Goal: Task Accomplishment & Management: Manage account settings

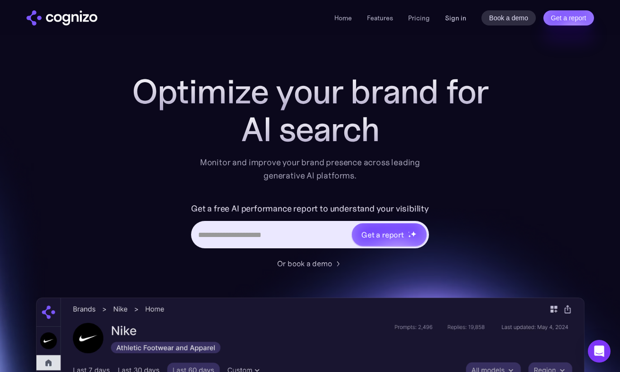
click at [449, 18] on link "Sign in" at bounding box center [455, 17] width 21 height 11
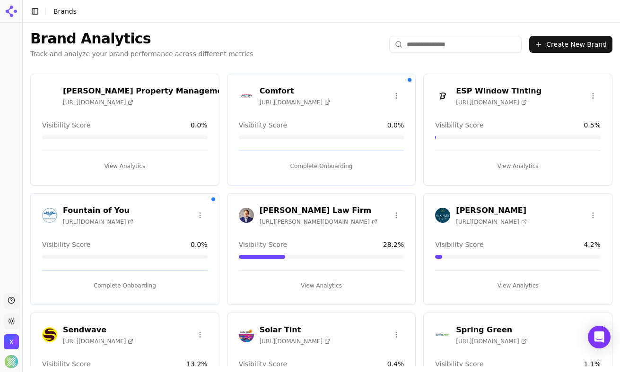
click at [5, 10] on icon at bounding box center [11, 11] width 15 height 15
click at [34, 11] on button "Toggle Sidebar" at bounding box center [34, 11] width 13 height 13
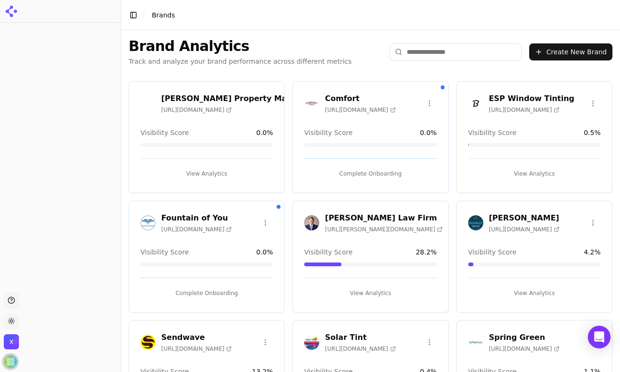
click at [12, 360] on img "Open user button" at bounding box center [10, 361] width 13 height 13
click at [42, 197] on div at bounding box center [60, 157] width 121 height 263
click at [10, 321] on html "Support Toggle theme Xponent21 Inc Toggle Sidebar Brands Brand Analytics Track …" at bounding box center [310, 186] width 620 height 372
click at [33, 339] on html "Support Toggle theme Xponent21 Inc Toggle Sidebar Brands Brand Analytics Track …" at bounding box center [310, 186] width 620 height 372
click at [10, 362] on img "Open user button" at bounding box center [10, 361] width 13 height 13
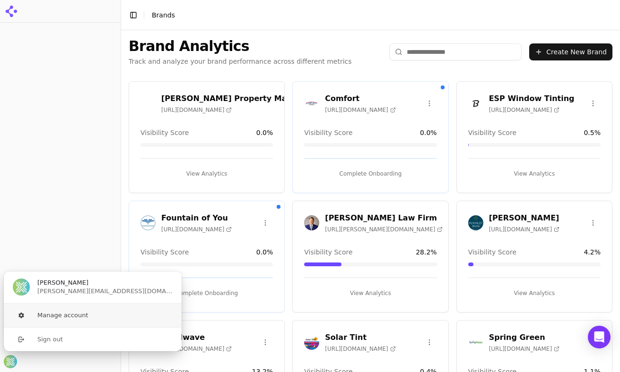
click at [46, 314] on button "Manage account" at bounding box center [92, 316] width 179 height 24
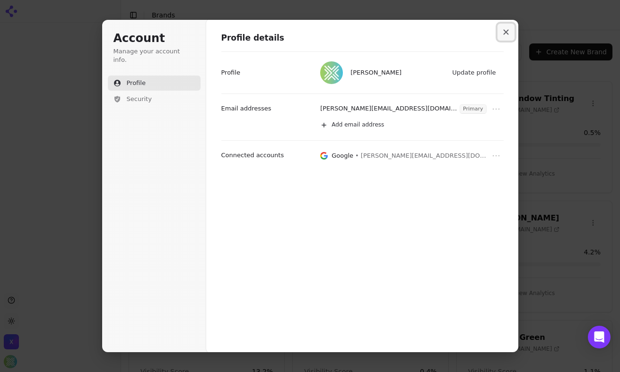
click at [508, 29] on icon "Close modal" at bounding box center [506, 32] width 6 height 6
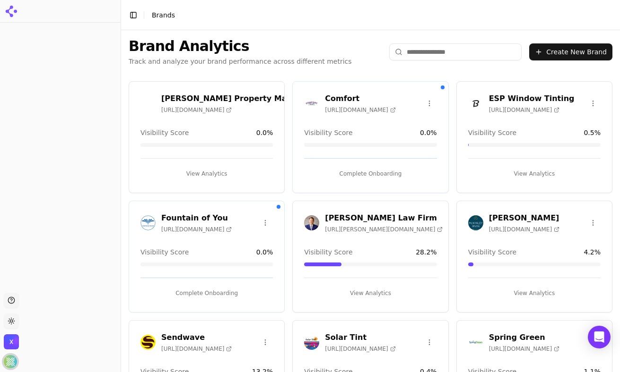
scroll to position [19, 0]
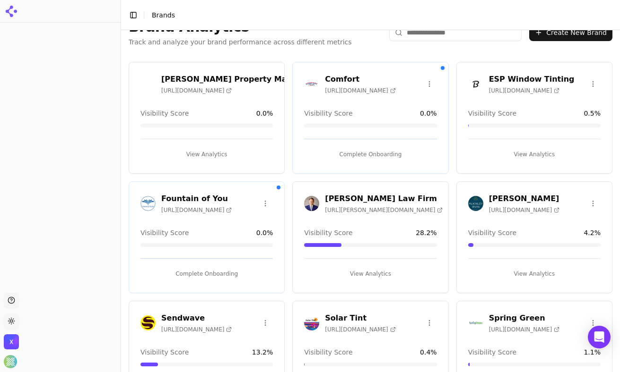
click at [529, 77] on h3 "ESP Window Tinting" at bounding box center [532, 79] width 86 height 11
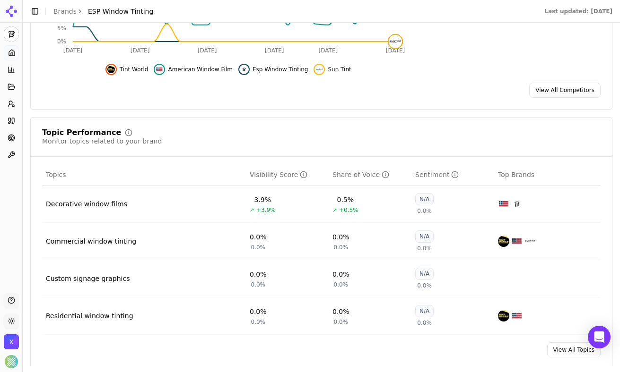
scroll to position [282, 0]
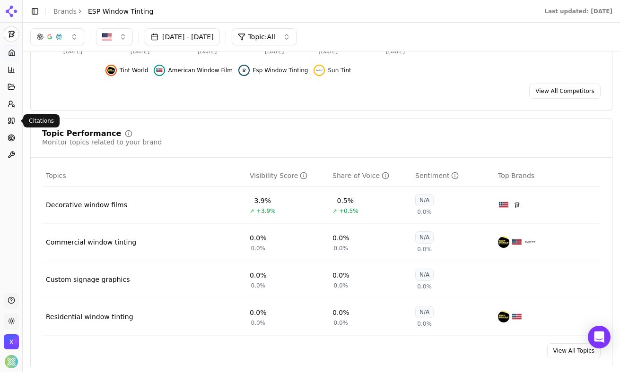
click at [10, 119] on icon at bounding box center [12, 121] width 8 height 8
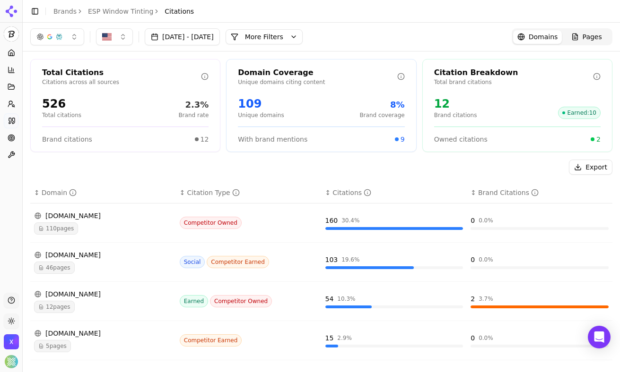
click at [216, 35] on button "Aug 16, 2025 - Sep 15, 2025" at bounding box center [182, 36] width 75 height 17
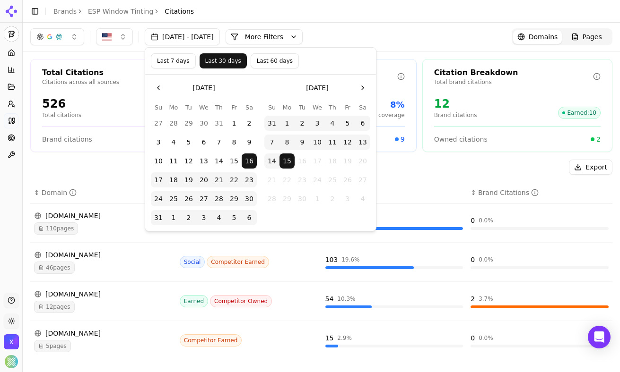
click at [158, 88] on button "Go to the Previous Month" at bounding box center [158, 87] width 15 height 15
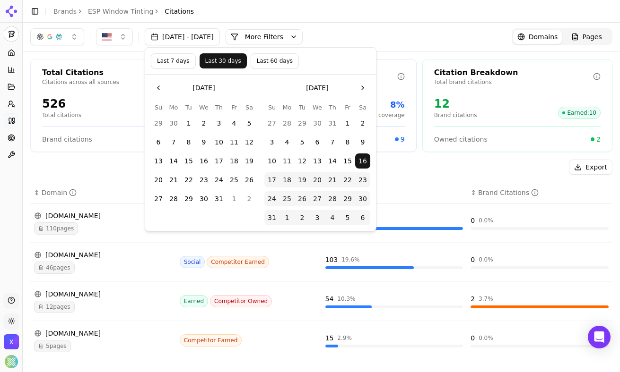
click at [158, 88] on button "Go to the Previous Month" at bounding box center [158, 87] width 15 height 15
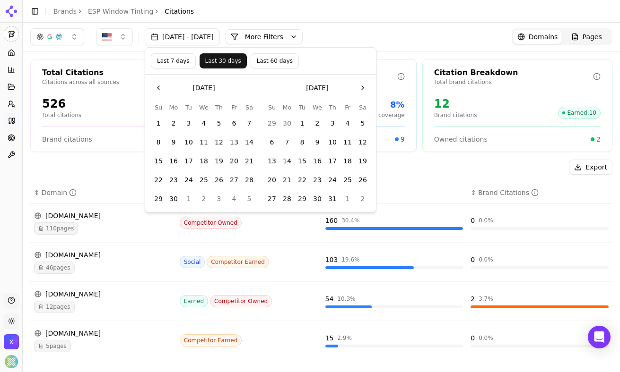
click at [158, 88] on button "Go to the Previous Month" at bounding box center [158, 87] width 15 height 15
click at [248, 120] on button "1" at bounding box center [248, 123] width 15 height 15
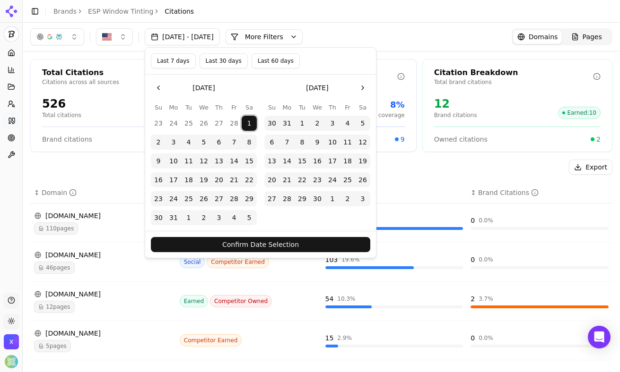
click at [361, 90] on button "Go to the Next Month" at bounding box center [362, 87] width 15 height 15
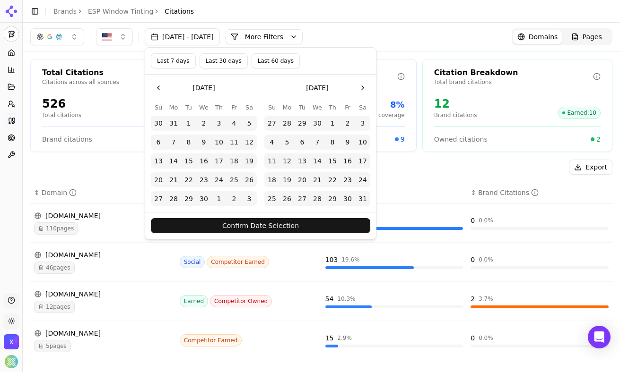
click at [361, 90] on button "Go to the Next Month" at bounding box center [362, 87] width 15 height 15
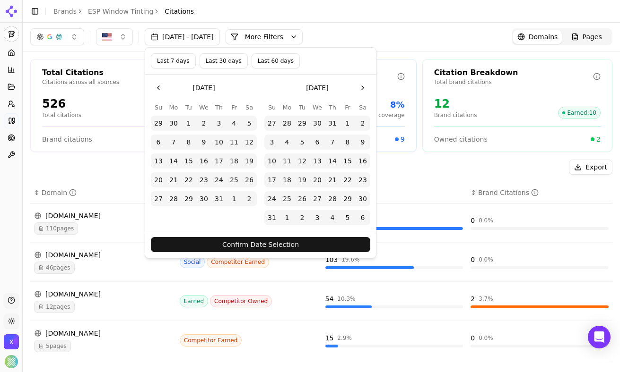
click at [361, 90] on button "Go to the Next Month" at bounding box center [362, 87] width 15 height 15
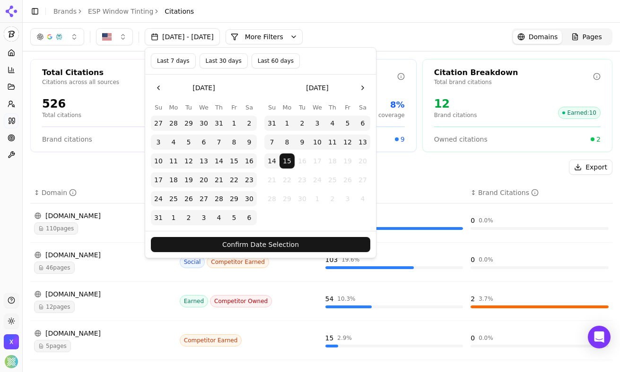
click at [289, 119] on button "1" at bounding box center [286, 123] width 15 height 15
click at [223, 245] on button "Confirm Date Selection" at bounding box center [260, 244] width 219 height 15
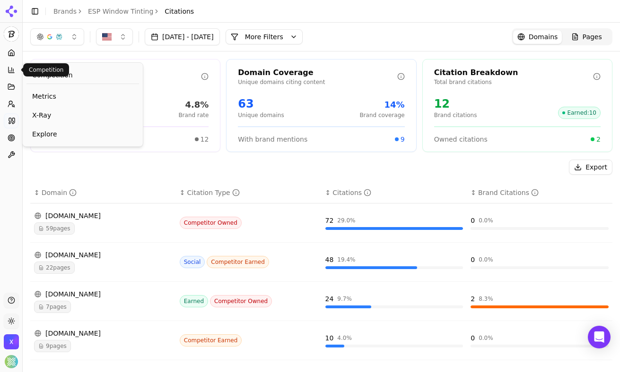
click at [13, 69] on icon at bounding box center [12, 70] width 8 height 8
click at [43, 99] on span "Metrics" at bounding box center [82, 96] width 101 height 9
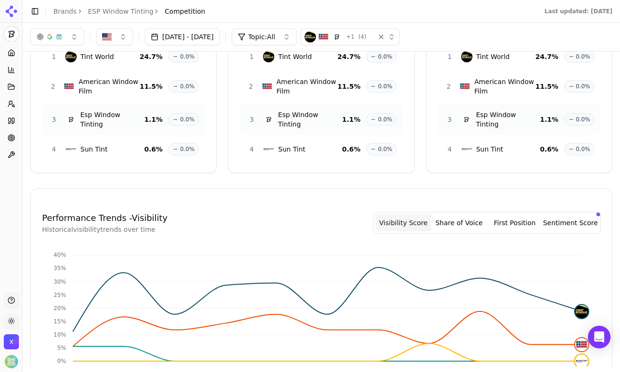
scroll to position [10, 0]
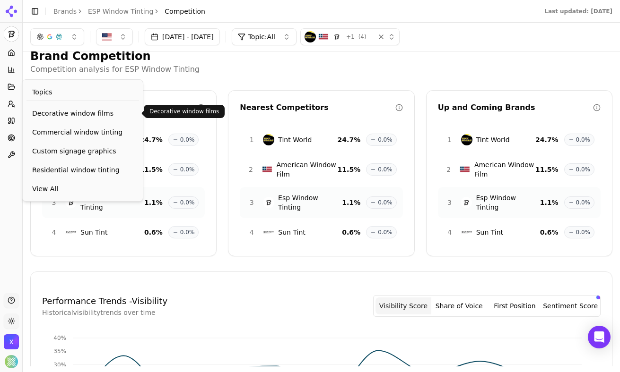
click at [53, 112] on span "Decorative window films" at bounding box center [82, 113] width 101 height 9
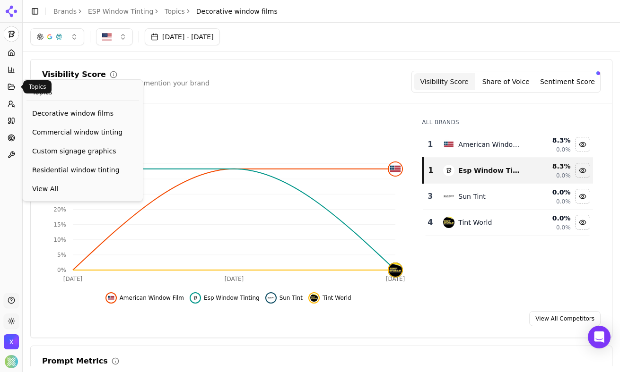
click at [9, 89] on icon at bounding box center [11, 86] width 6 height 5
click at [62, 171] on span "Residential window tinting" at bounding box center [82, 169] width 101 height 9
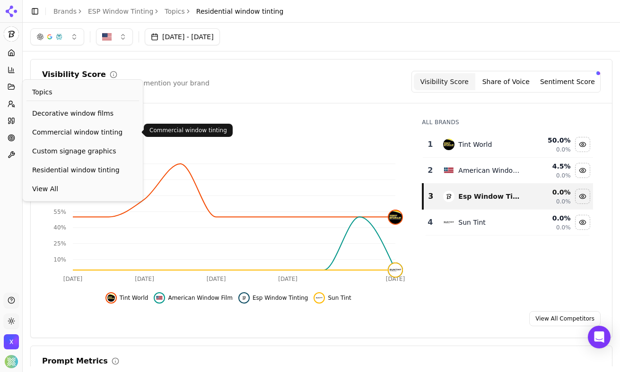
click at [95, 136] on span "Commercial window tinting" at bounding box center [82, 132] width 101 height 9
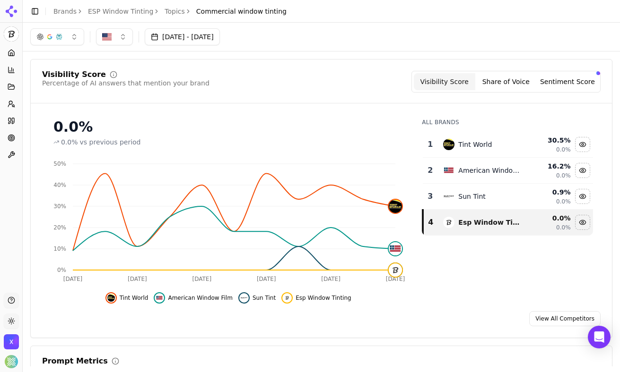
click at [506, 77] on button "Share of Voice" at bounding box center [505, 81] width 61 height 17
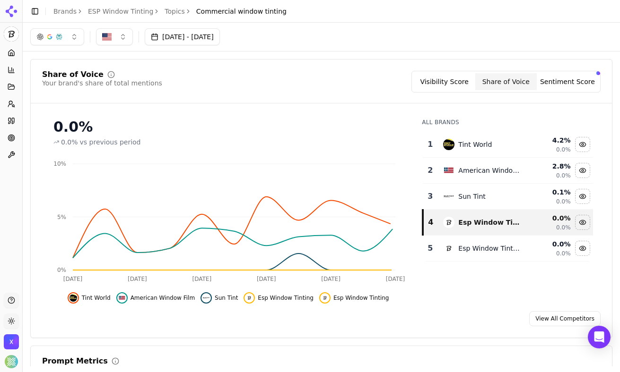
click at [562, 83] on button "Sentiment Score" at bounding box center [566, 81] width 61 height 17
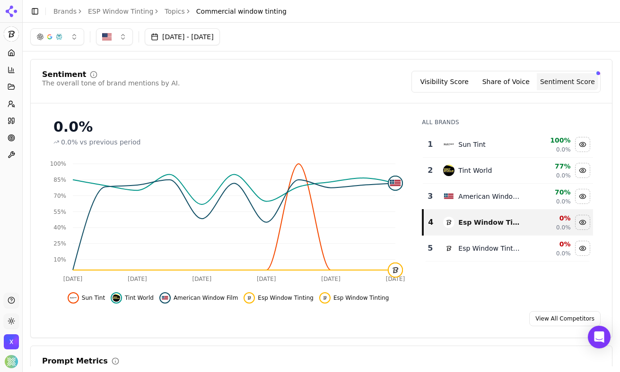
click at [112, 10] on link "ESP Window Tinting" at bounding box center [120, 11] width 65 height 9
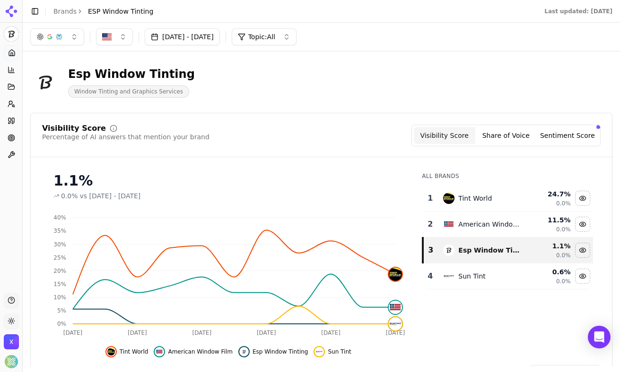
click at [64, 10] on link "Brands" at bounding box center [64, 12] width 23 height 8
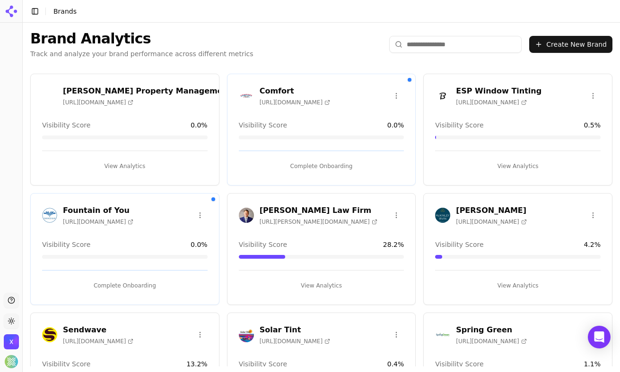
click at [592, 94] on html "Support Toggle theme Xponent21 Inc Toggle Sidebar Brands Brand Analytics Track …" at bounding box center [310, 186] width 620 height 372
click at [569, 115] on div "Edit Brand" at bounding box center [570, 115] width 56 height 15
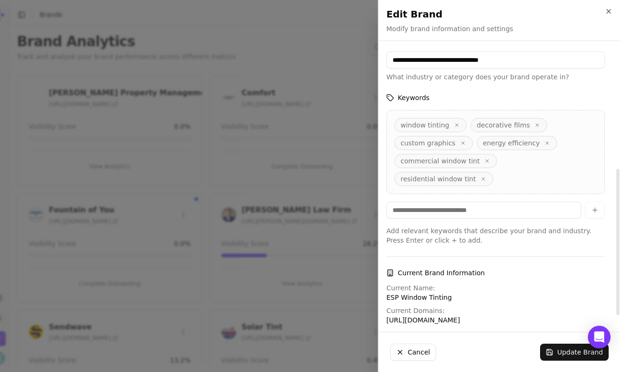
scroll to position [242, 0]
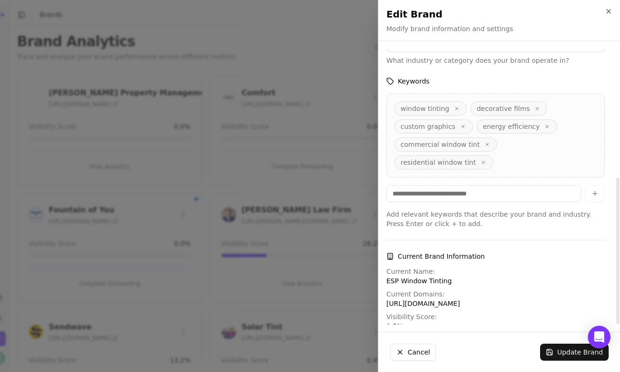
click at [421, 299] on p "https://espwindowtint.com" at bounding box center [495, 303] width 218 height 9
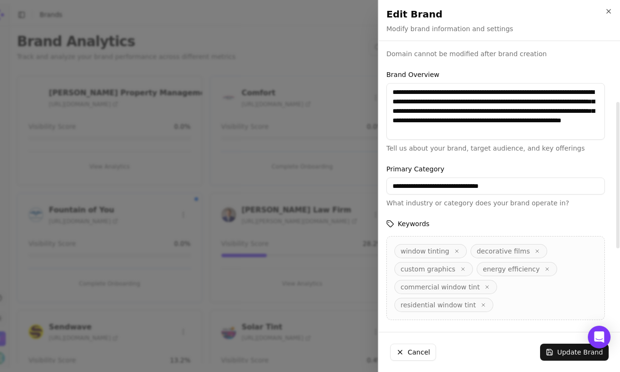
scroll to position [0, 0]
click at [607, 10] on icon "button" at bounding box center [608, 11] width 4 height 4
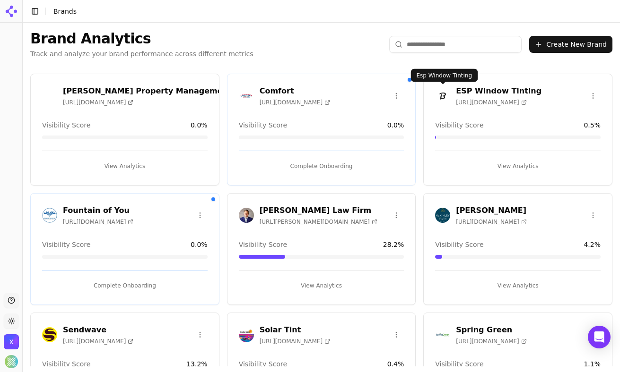
click at [443, 95] on img at bounding box center [442, 95] width 15 height 15
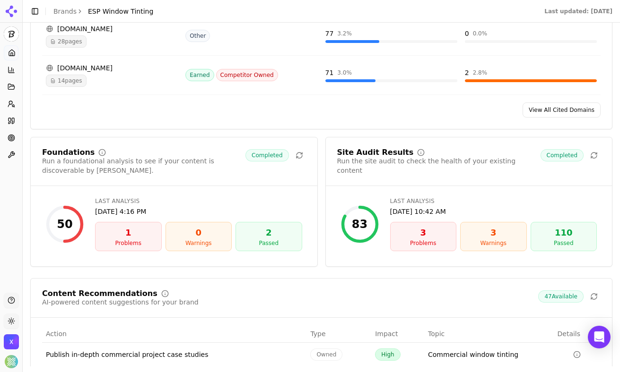
scroll to position [1197, 0]
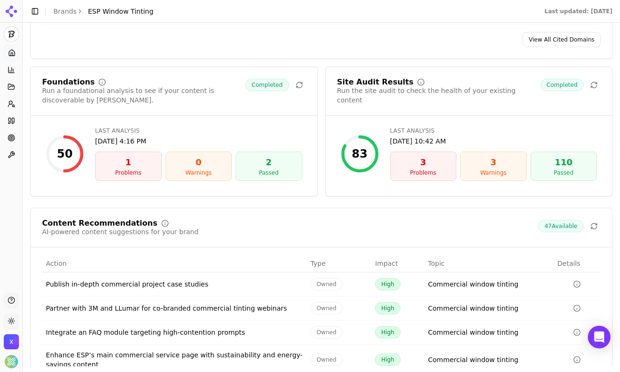
click at [129, 169] on div "1" at bounding box center [128, 162] width 58 height 13
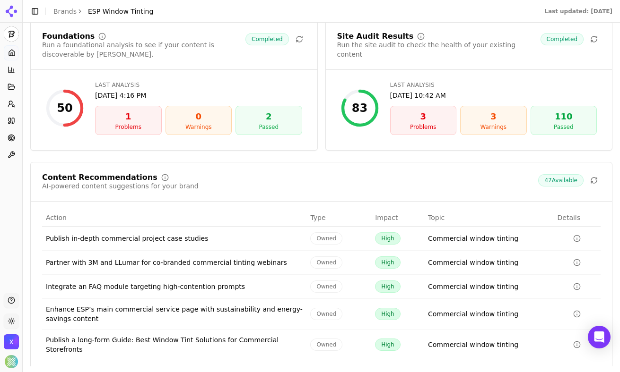
click at [65, 111] on div "50" at bounding box center [65, 108] width 16 height 15
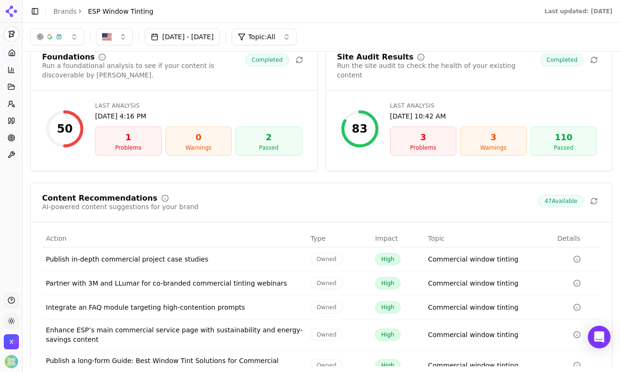
scroll to position [1203, 0]
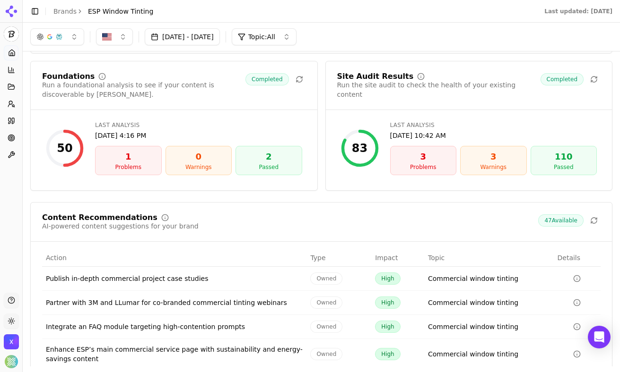
click at [130, 164] on div "1" at bounding box center [128, 156] width 58 height 13
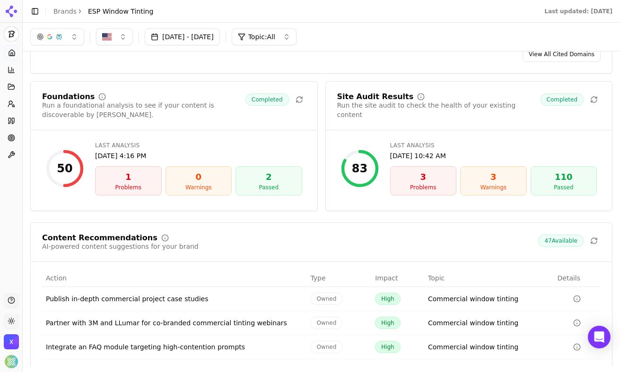
scroll to position [1175, 0]
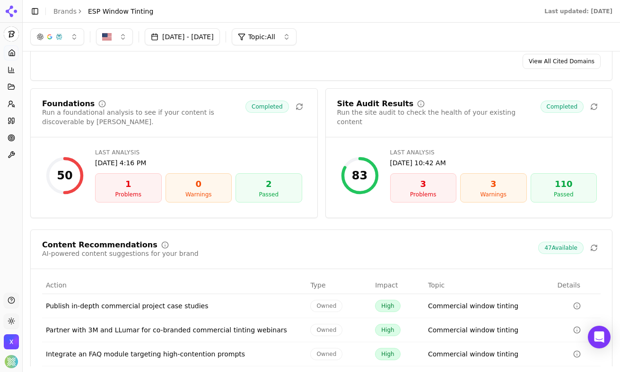
click at [127, 195] on div "Problems" at bounding box center [128, 195] width 58 height 8
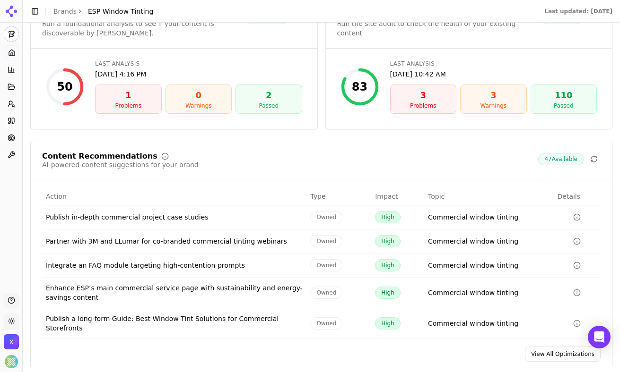
scroll to position [1295, 0]
